Goal: Find specific page/section: Find specific page/section

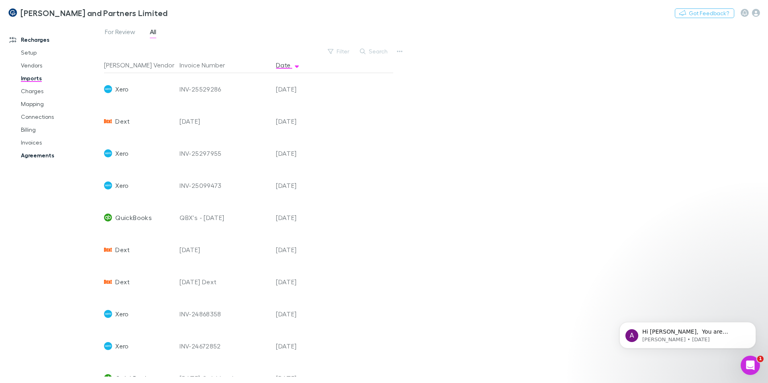
click at [36, 161] on link "Agreements" at bounding box center [61, 155] width 96 height 13
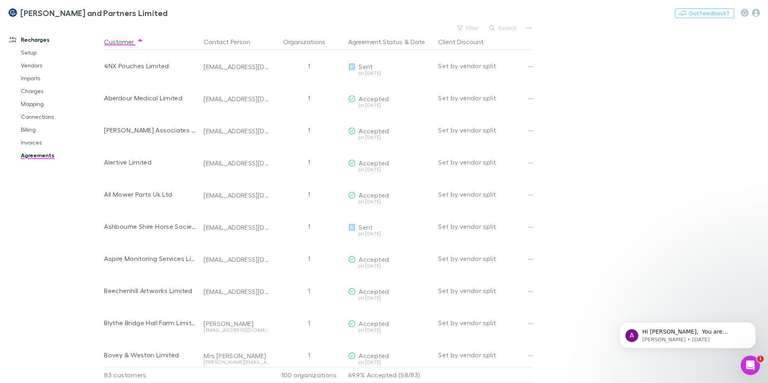
click at [509, 33] on div "Search" at bounding box center [503, 27] width 37 height 11
click at [506, 31] on button "Search" at bounding box center [503, 28] width 37 height 10
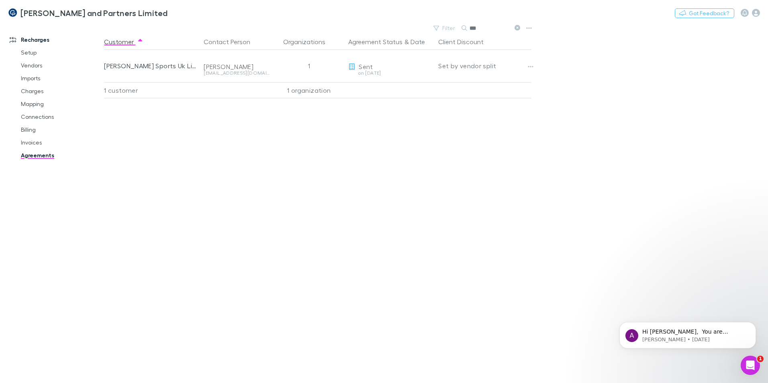
type input "***"
